Goal: Communication & Community: Answer question/provide support

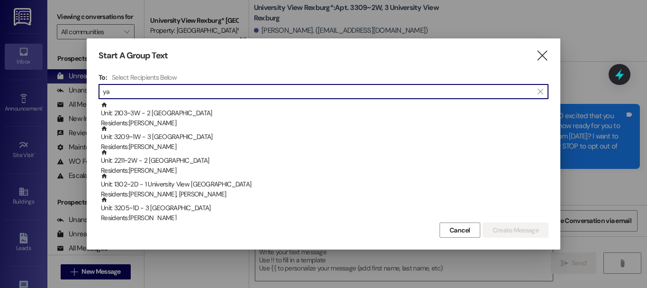
scroll to position [24265, 0]
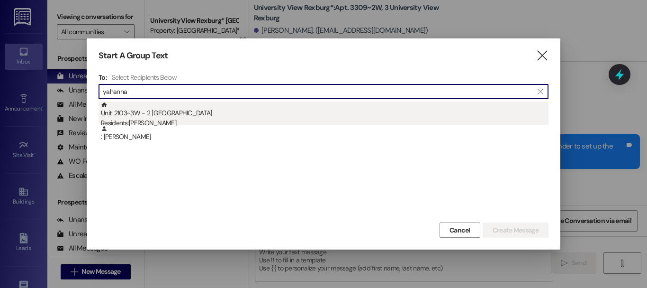
type input "yahanna"
click at [169, 109] on div "Unit: 2103~3W - 2 University View Rexburg Residents: [PERSON_NAME]" at bounding box center [325, 114] width 448 height 27
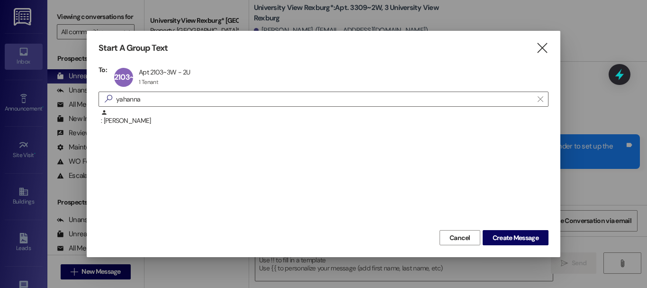
click at [505, 208] on div ": [PERSON_NAME]" at bounding box center [324, 168] width 450 height 118
click at [538, 245] on button "Create Message" at bounding box center [516, 237] width 66 height 15
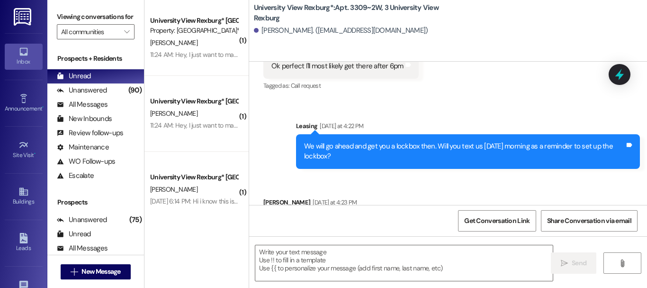
click at [532, 239] on div " Send " at bounding box center [448, 271] width 398 height 71
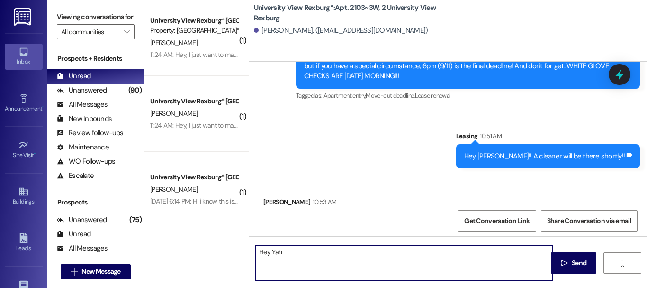
scroll to position [50282, 0]
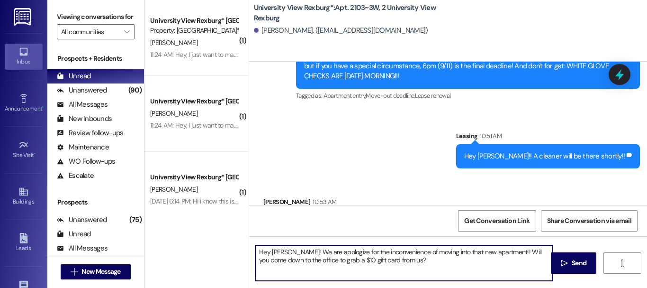
drag, startPoint x: 499, startPoint y: 253, endPoint x: 402, endPoint y: 249, distance: 97.2
click at [402, 249] on textarea "Hey [PERSON_NAME]! We are apologize for the inconvenience of moving into that n…" at bounding box center [404, 263] width 298 height 36
click at [402, 249] on textarea "Hey [PERSON_NAME]! We are apologize for the inconvenienceof moving into that ne…" at bounding box center [404, 263] width 298 height 36
drag, startPoint x: 498, startPoint y: 251, endPoint x: 406, endPoint y: 248, distance: 92.0
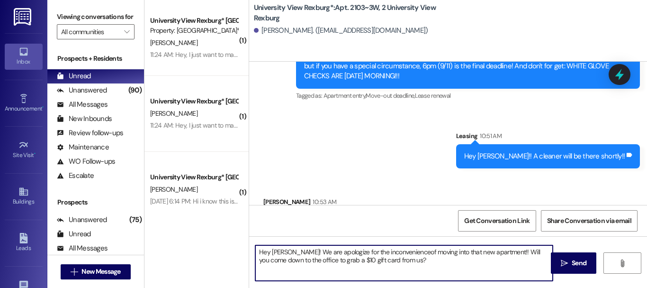
click at [406, 248] on textarea "Hey [PERSON_NAME]! We are apologize for the inconvenienceof moving into that ne…" at bounding box center [404, 263] width 298 height 36
type textarea "Hey [PERSON_NAME]! We are apologize for the inconvenience this has caused!! Wil…"
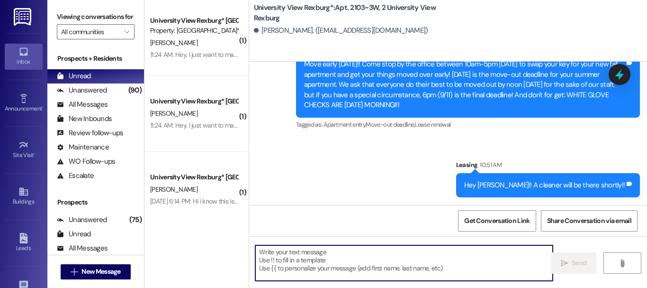
scroll to position [50425, 0]
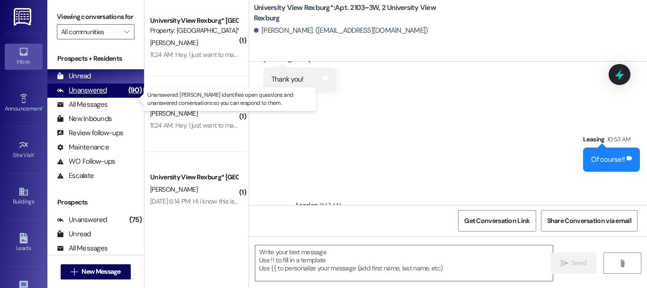
click at [126, 97] on div "(90)" at bounding box center [135, 90] width 18 height 15
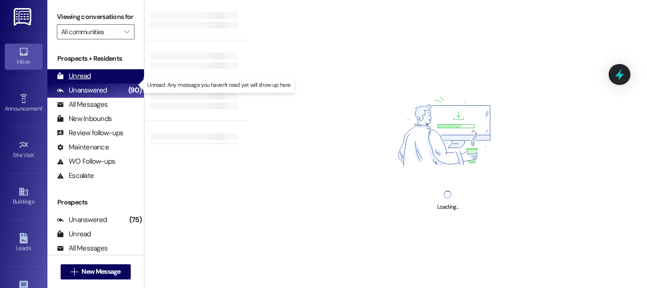
click at [108, 82] on div "Unread (0)" at bounding box center [95, 76] width 97 height 14
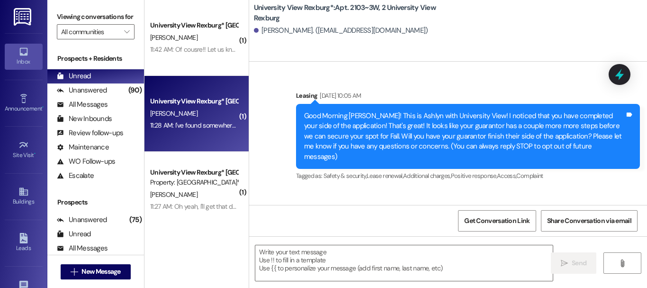
click at [188, 124] on div "11:28 AM: I've found somewhere to live already but thanks for checking in! 11:2…" at bounding box center [249, 125] width 199 height 9
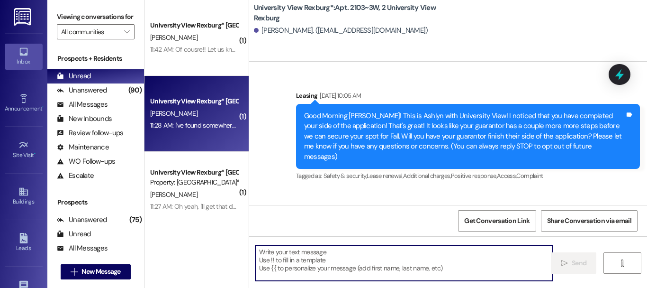
click at [339, 253] on textarea at bounding box center [404, 263] width 298 height 36
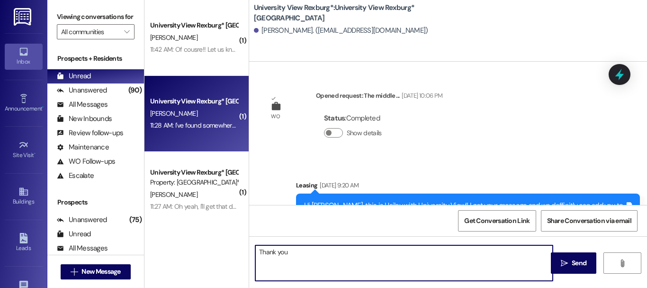
scroll to position [0, 0]
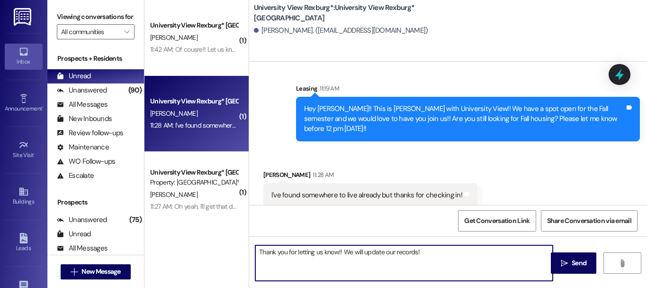
type textarea "Thank you for letting us know!! We will update our records!!"
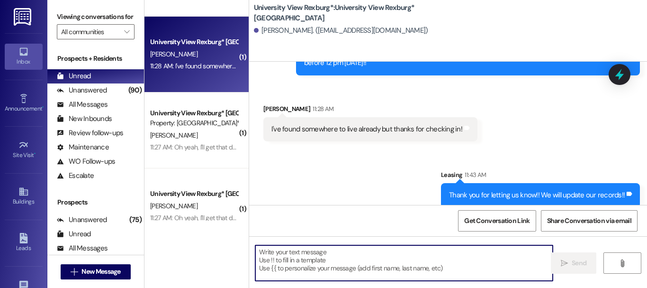
scroll to position [60, 0]
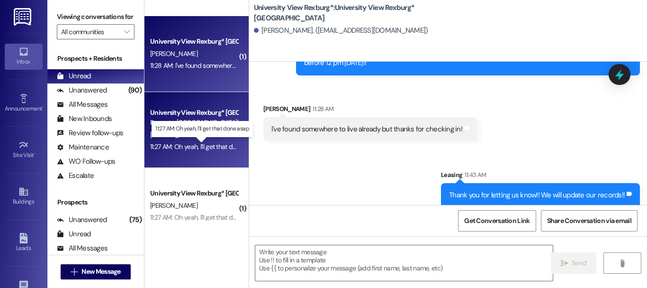
click at [199, 144] on div "11:27 AM: Oh yeah, I'll get that done asap 11:27 AM: Oh yeah, I'll get that don…" at bounding box center [204, 146] width 108 height 9
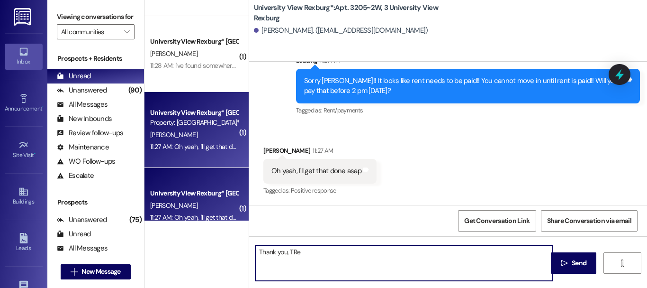
scroll to position [64293, 0]
type textarea "Thank you, [PERSON_NAME]!!"
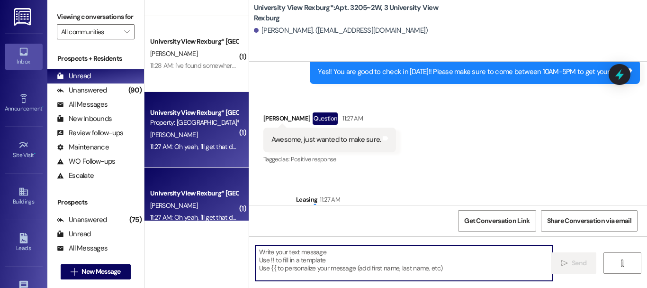
scroll to position [64360, 0]
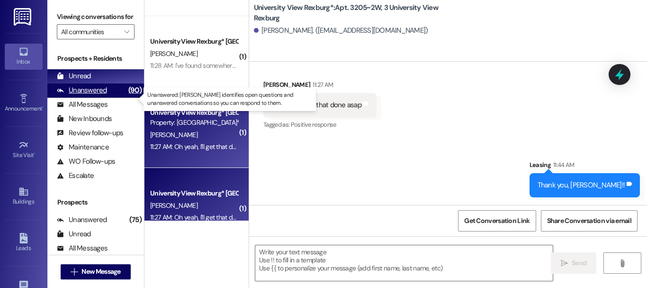
click at [83, 95] on div "Unanswered" at bounding box center [82, 90] width 50 height 10
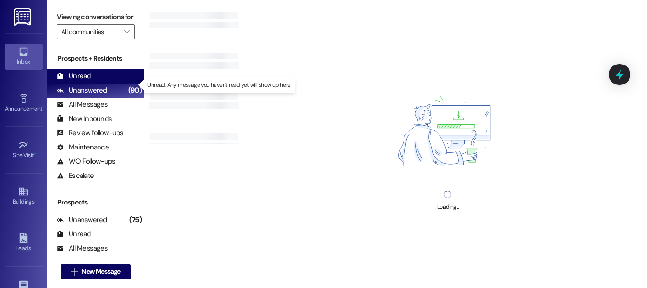
click at [101, 83] on div "Unread (0)" at bounding box center [95, 76] width 97 height 14
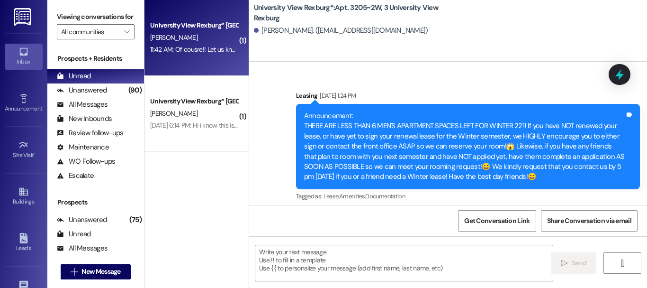
scroll to position [0, 0]
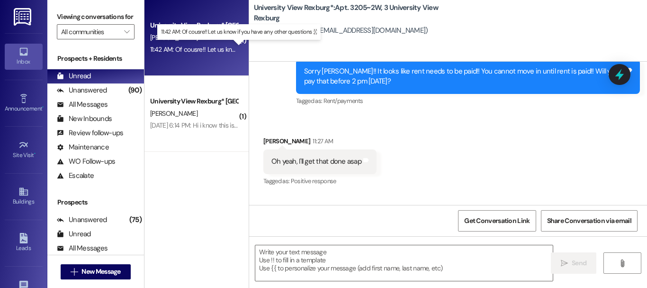
click at [208, 47] on div "11:42 AM: Of cousre!! Let us know if you have any other questions :)) 11:42 AM:…" at bounding box center [242, 49] width 184 height 9
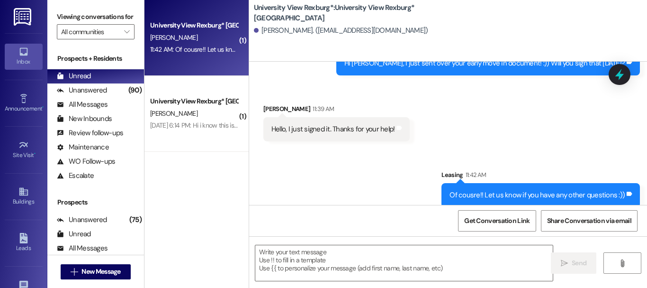
scroll to position [1, 0]
click at [361, 154] on div "Sent via SMS Leasing 11:42 AM Of cousre!! Let us know if you have any other que…" at bounding box center [448, 181] width 398 height 66
click at [81, 268] on span "New Message" at bounding box center [100, 271] width 39 height 10
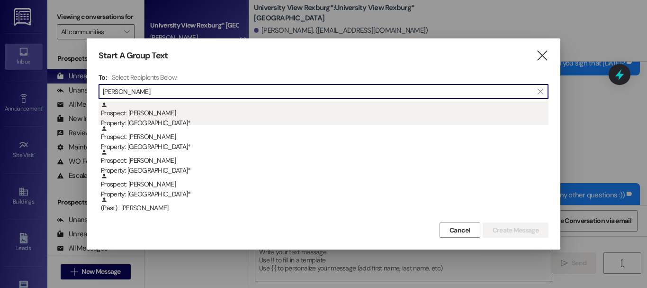
type input "[PERSON_NAME]"
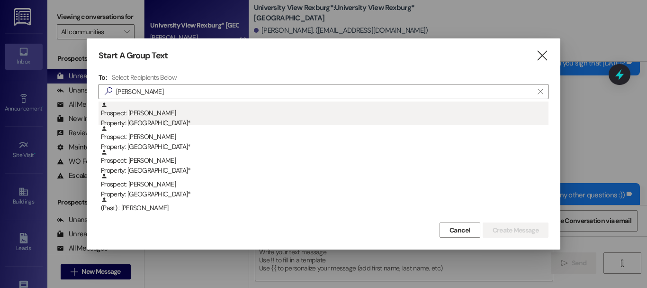
click at [190, 113] on div "Prospect: [PERSON_NAME] Property: [GEOGRAPHIC_DATA]*" at bounding box center [325, 114] width 448 height 27
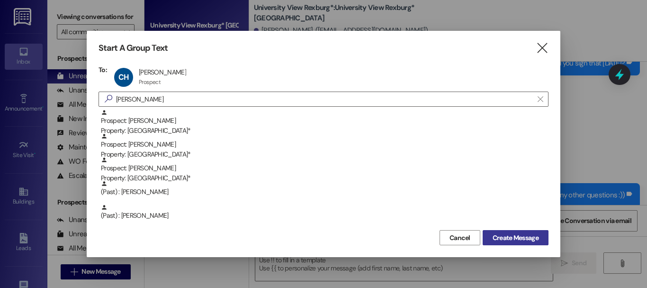
click at [517, 240] on span "Create Message" at bounding box center [516, 238] width 46 height 10
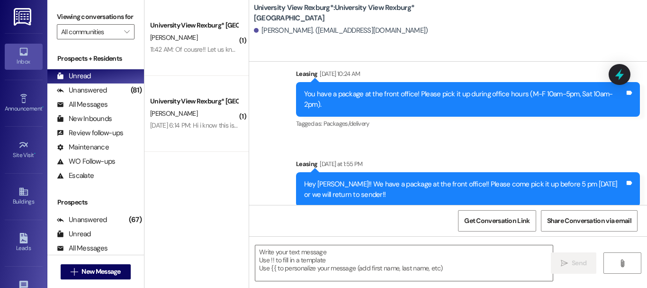
scroll to position [1039, 0]
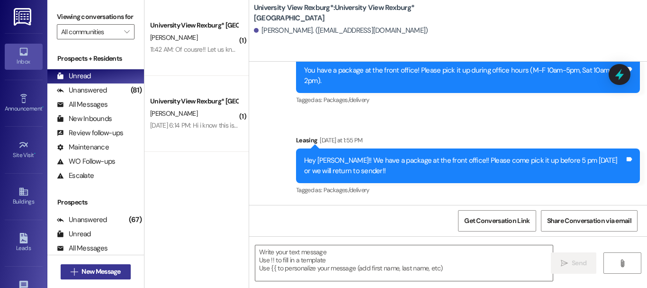
click at [112, 266] on span "New Message" at bounding box center [100, 271] width 39 height 10
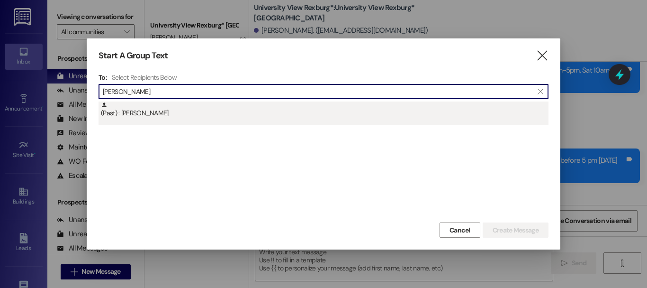
type input "[PERSON_NAME]"
click at [262, 120] on div "(Past) : [PERSON_NAME]" at bounding box center [324, 113] width 450 height 24
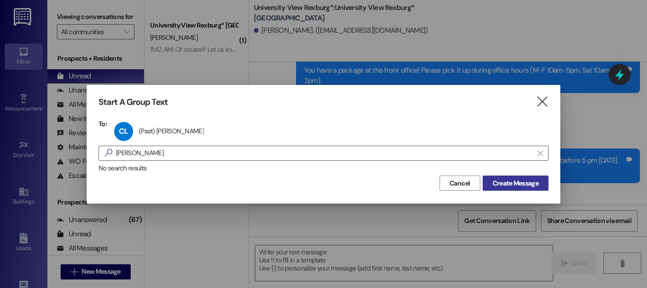
click at [530, 176] on button "Create Message" at bounding box center [516, 182] width 66 height 15
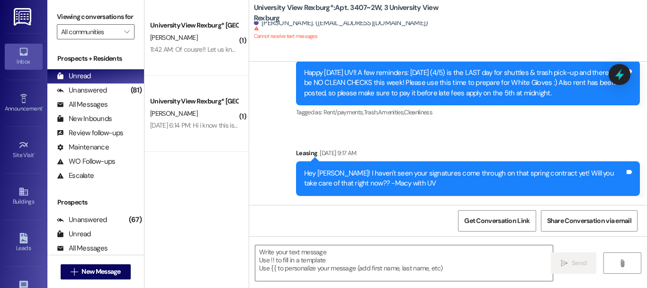
scroll to position [16941, 0]
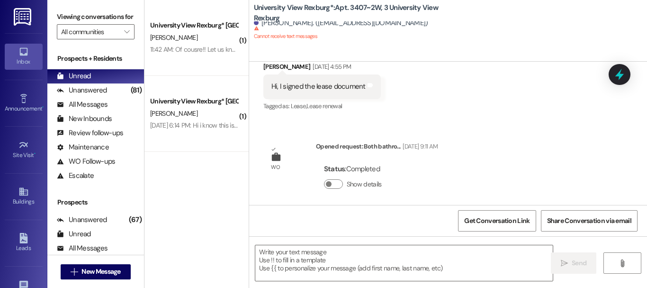
click at [423, 154] on div "Status : Completed Show details" at bounding box center [377, 178] width 122 height 48
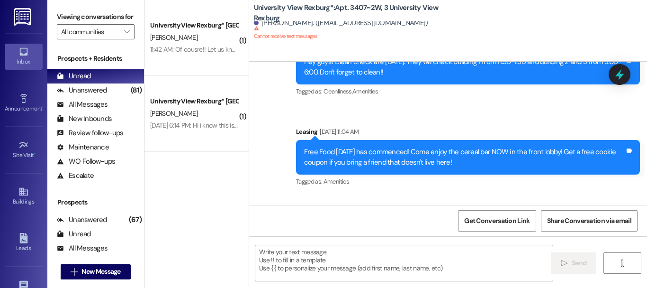
scroll to position [14181, 0]
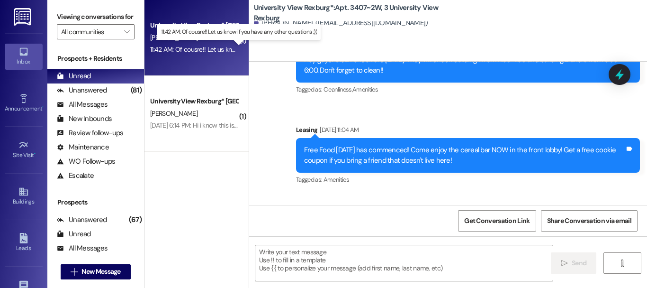
click at [217, 50] on div "11:42 AM: Of cousre!! Let us know if you have any other questions :)) 11:42 AM:…" at bounding box center [242, 49] width 184 height 9
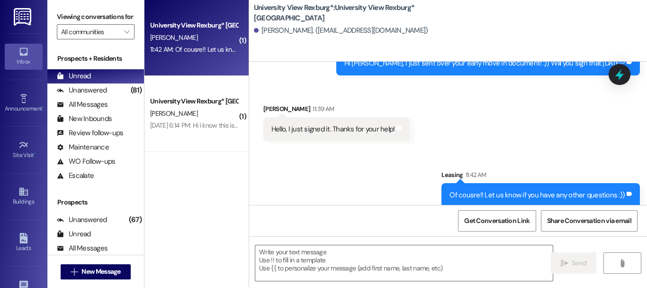
scroll to position [1, 0]
click at [114, 98] on div "Unanswered (81)" at bounding box center [95, 90] width 97 height 14
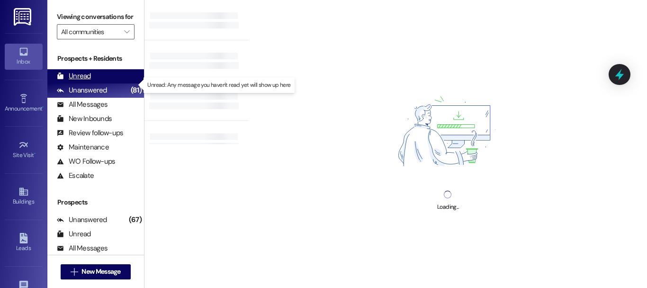
click at [106, 83] on div "Unread (0)" at bounding box center [95, 76] width 97 height 14
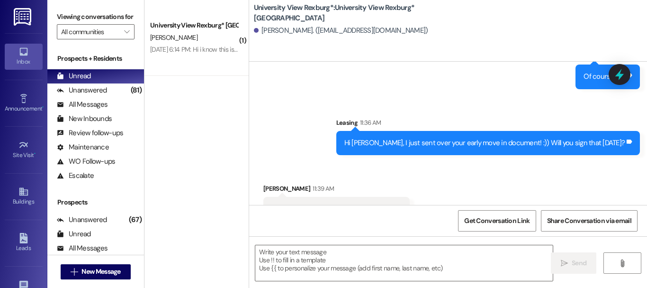
scroll to position [737, 0]
